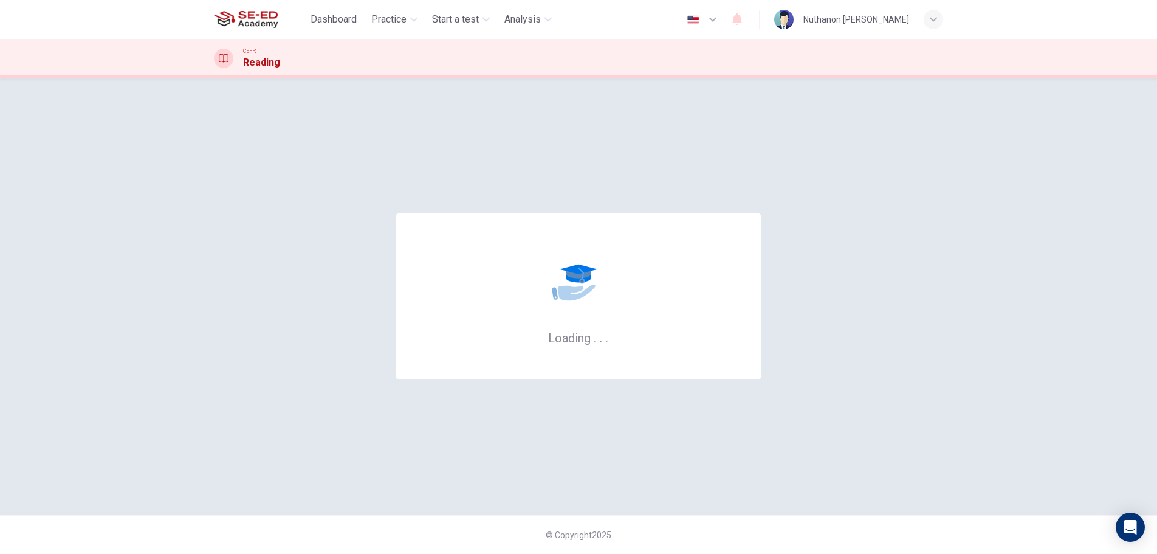
click at [894, 24] on div "Nuthanon [PERSON_NAME]" at bounding box center [856, 19] width 106 height 15
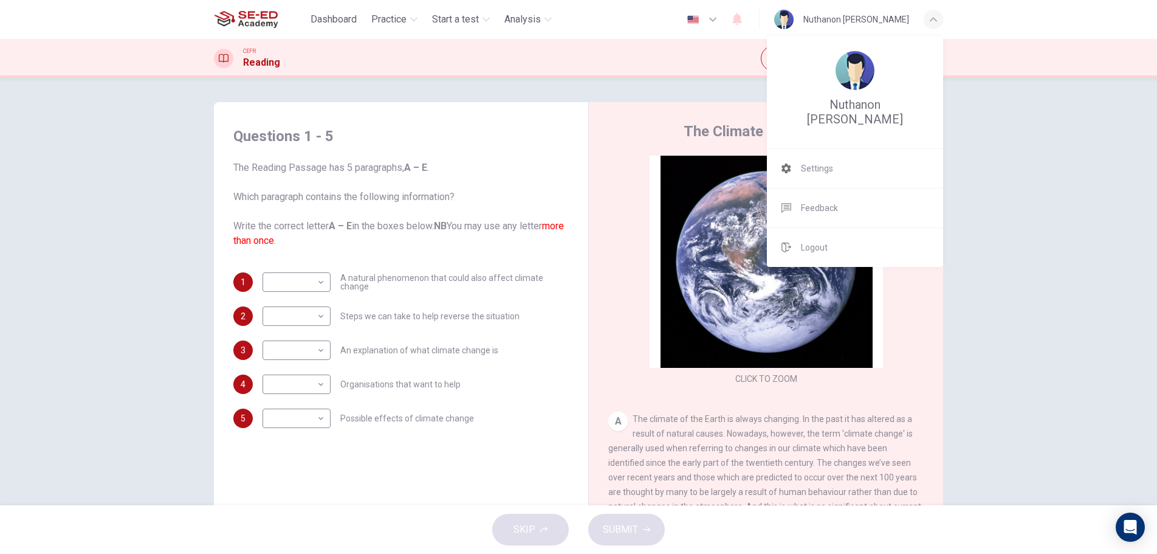
click at [385, 19] on div at bounding box center [578, 277] width 1157 height 554
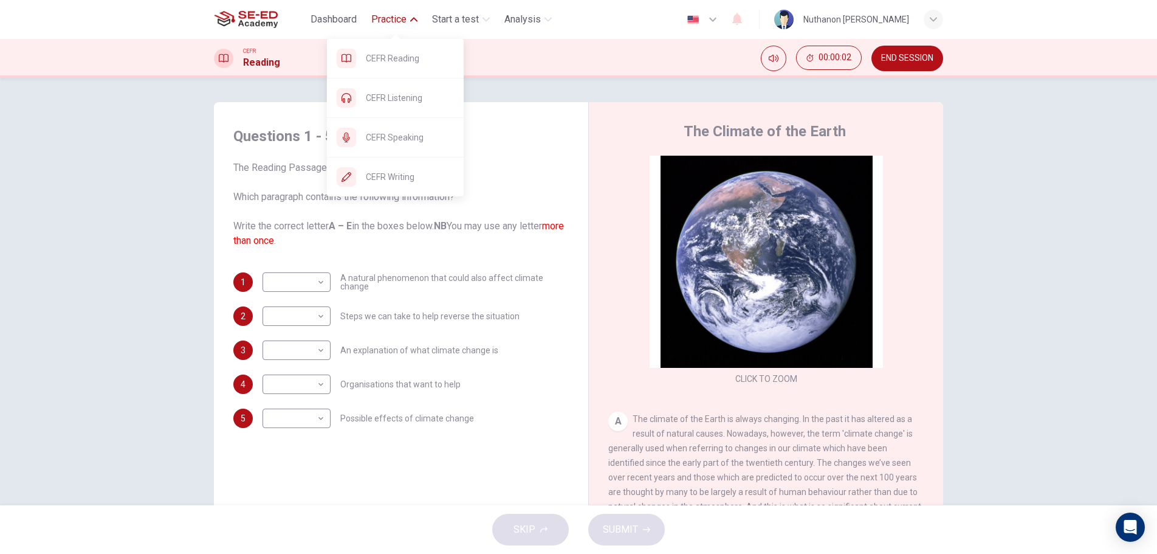
click at [391, 19] on span "Practice" at bounding box center [388, 19] width 35 height 15
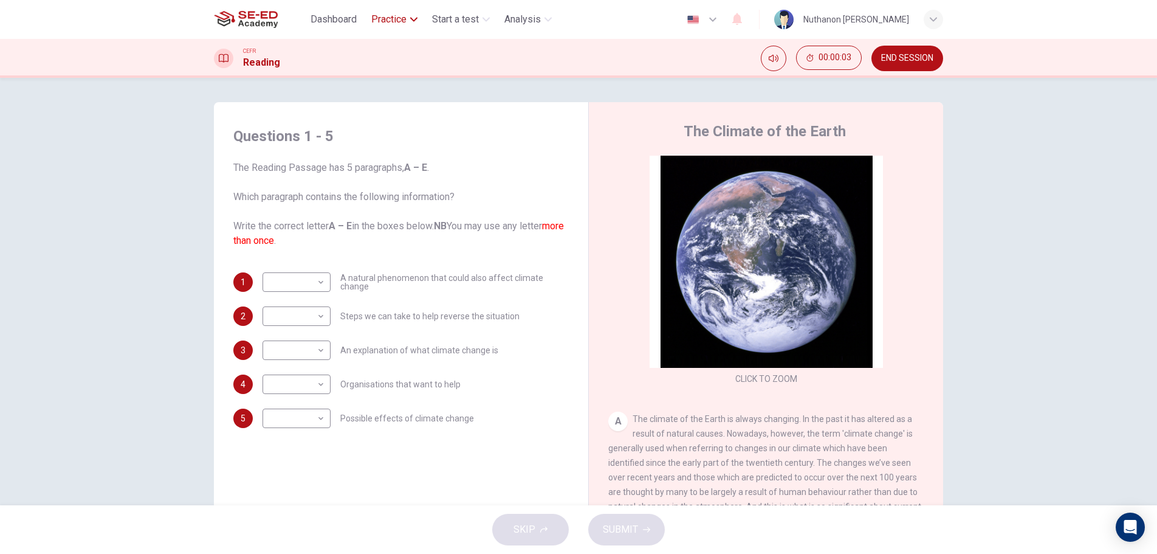
click at [406, 22] on span "Practice" at bounding box center [388, 19] width 35 height 15
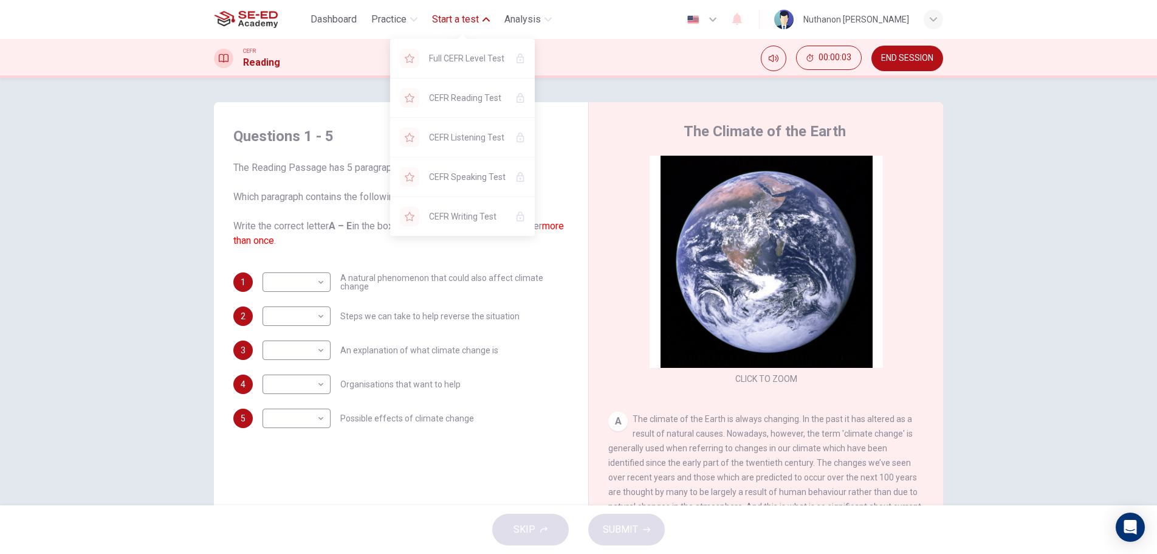
click at [455, 14] on span "Start a test" at bounding box center [455, 19] width 47 height 15
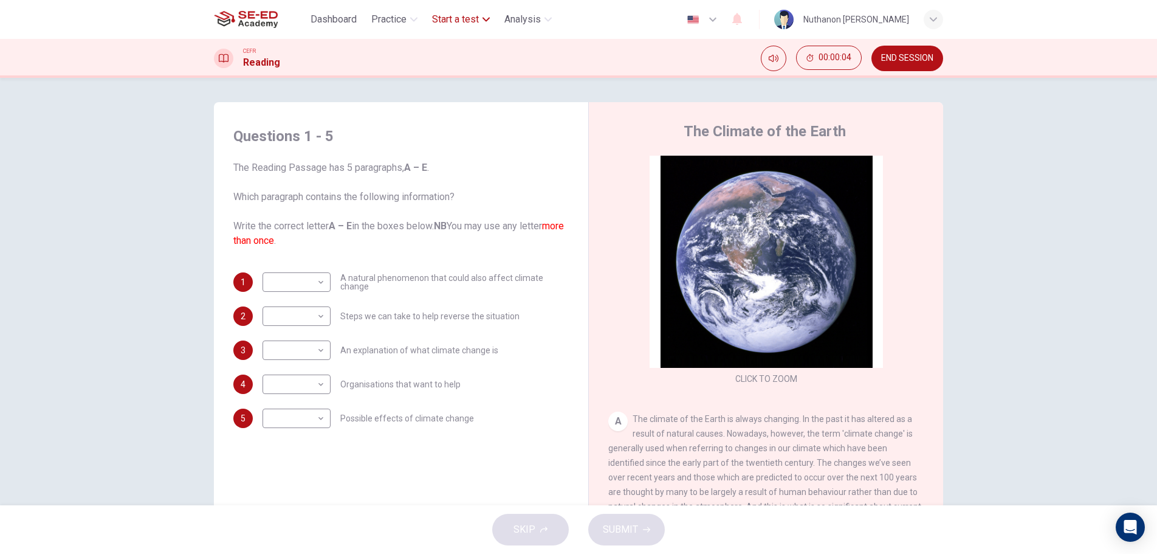
click at [443, 15] on span "Start a test" at bounding box center [455, 19] width 47 height 15
click at [389, 54] on span "CEFR Reading" at bounding box center [410, 58] width 88 height 15
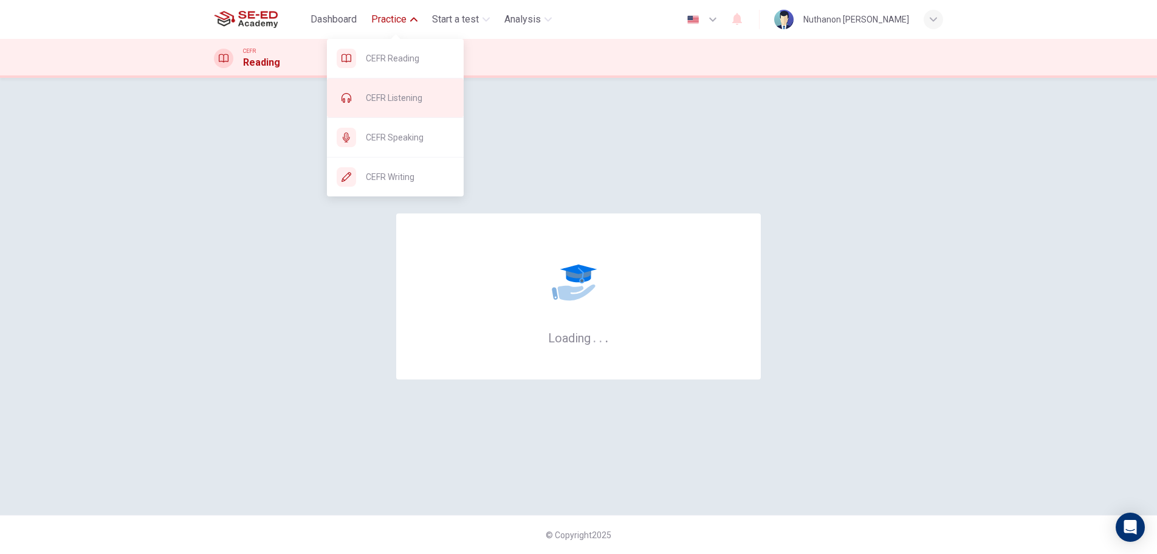
click at [390, 102] on span "CEFR Listening" at bounding box center [410, 98] width 88 height 15
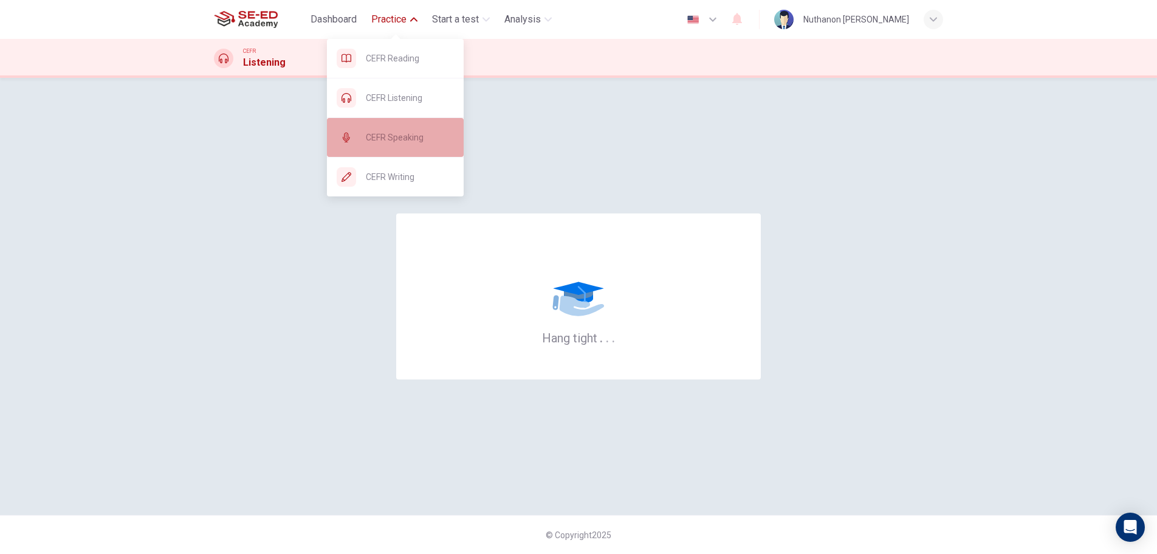
click at [393, 148] on div "CEFR Speaking" at bounding box center [395, 137] width 137 height 39
click at [391, 136] on span "CEFR Speaking" at bounding box center [410, 137] width 88 height 15
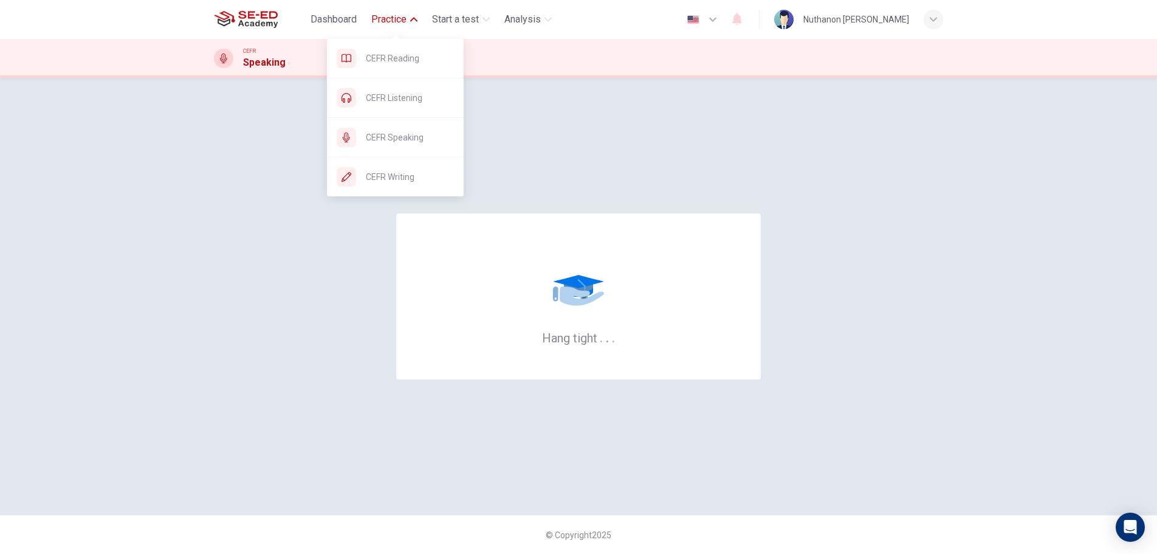
click at [390, 18] on span "Practice" at bounding box center [388, 19] width 35 height 15
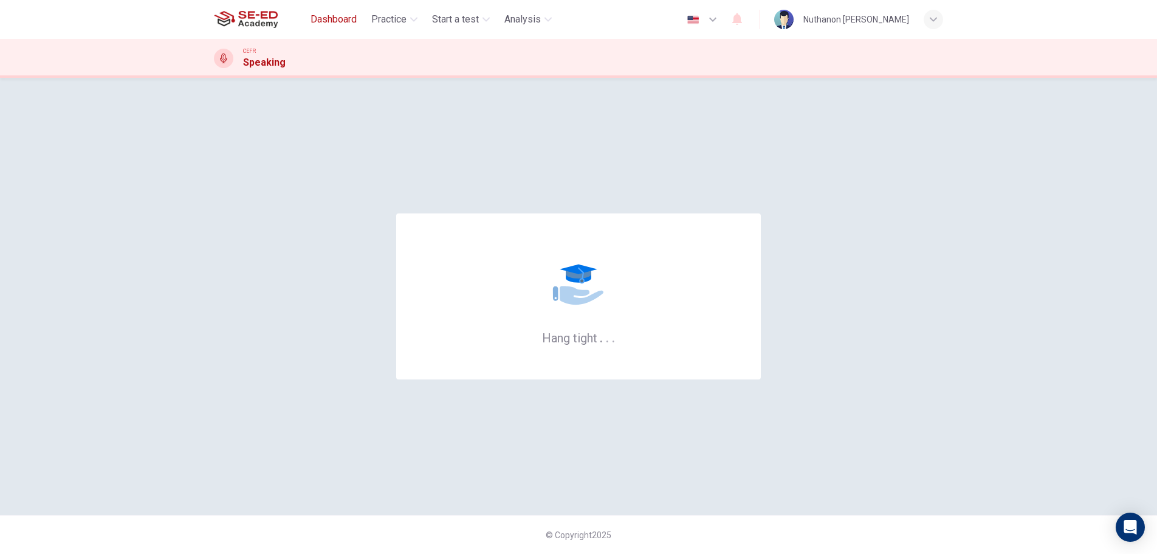
click at [326, 15] on span "Dashboard" at bounding box center [334, 19] width 46 height 15
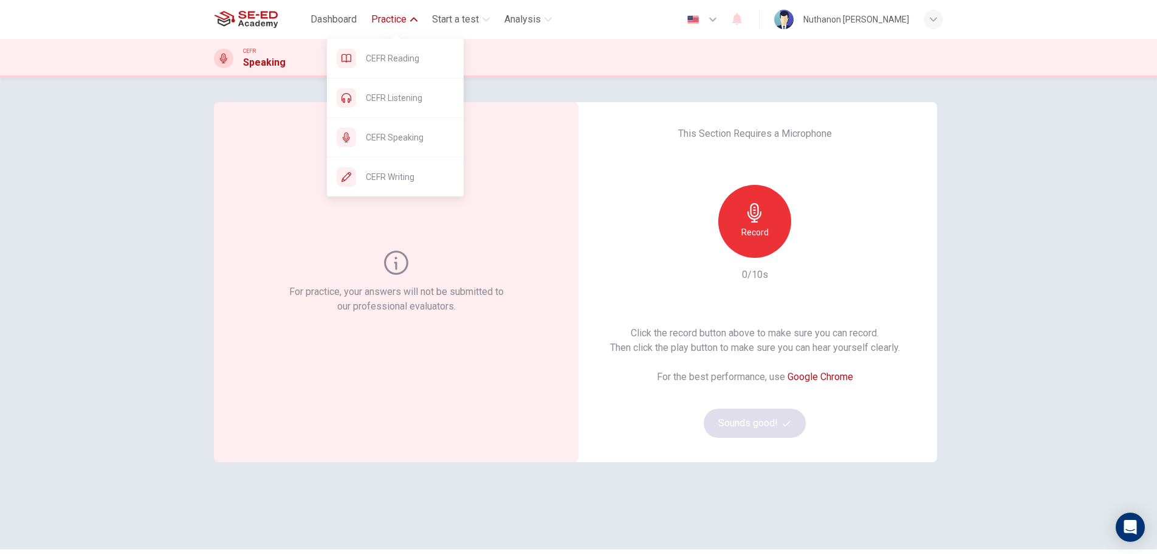
click at [388, 19] on span "Practice" at bounding box center [388, 19] width 35 height 15
click at [390, 35] on div "CEFR Reading CEFR Listening CEFR Speaking CEFR Writing" at bounding box center [395, 113] width 137 height 166
click at [385, 50] on div "CEFR Reading" at bounding box center [395, 58] width 137 height 39
